Goal: Navigation & Orientation: Find specific page/section

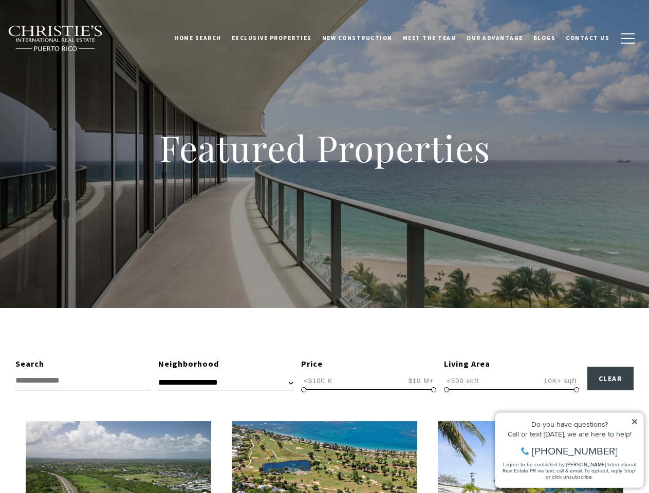
click at [324, 247] on div "Featured Properties" at bounding box center [324, 154] width 649 height 308
click at [213, 38] on link "Home Search" at bounding box center [198, 38] width 58 height 26
click at [437, 38] on link "Meet the Team" at bounding box center [430, 38] width 64 height 26
click at [628, 39] on span "button" at bounding box center [627, 38] width 13 height 1
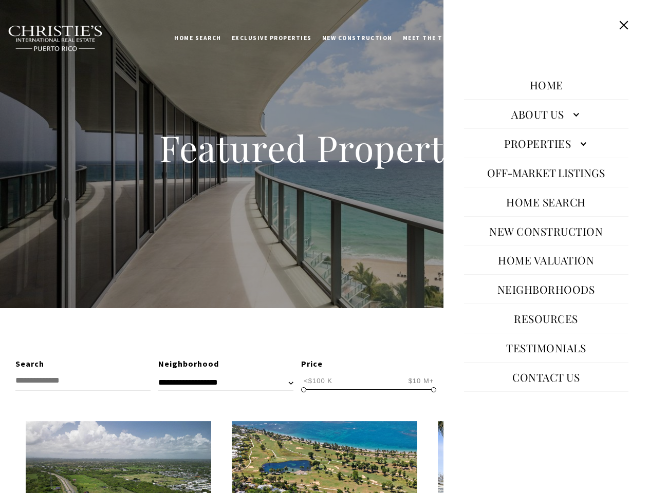
click at [318, 381] on span "<$100 K" at bounding box center [318, 381] width 34 height 10
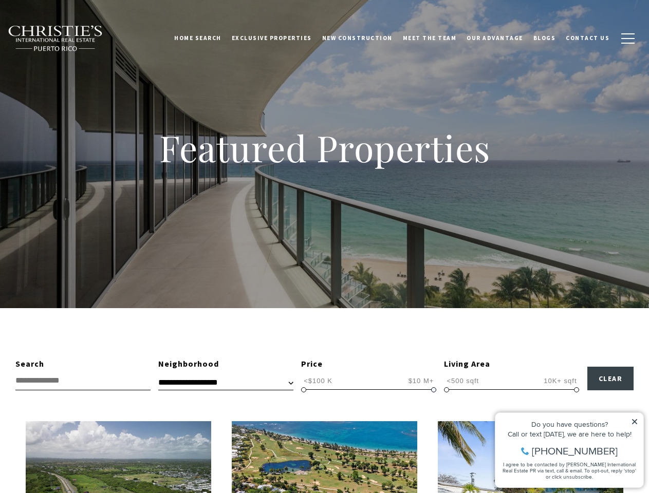
click at [421, 381] on span "$10 M+" at bounding box center [421, 381] width 31 height 10
click at [304, 390] on span at bounding box center [303, 389] width 5 height 5
click at [434, 390] on span at bounding box center [433, 389] width 5 height 5
click at [462, 381] on span "<500 sqft" at bounding box center [463, 381] width 38 height 10
click at [560, 381] on span "10K+ sqft" at bounding box center [560, 381] width 38 height 10
